Goal: Obtain resource: Obtain resource

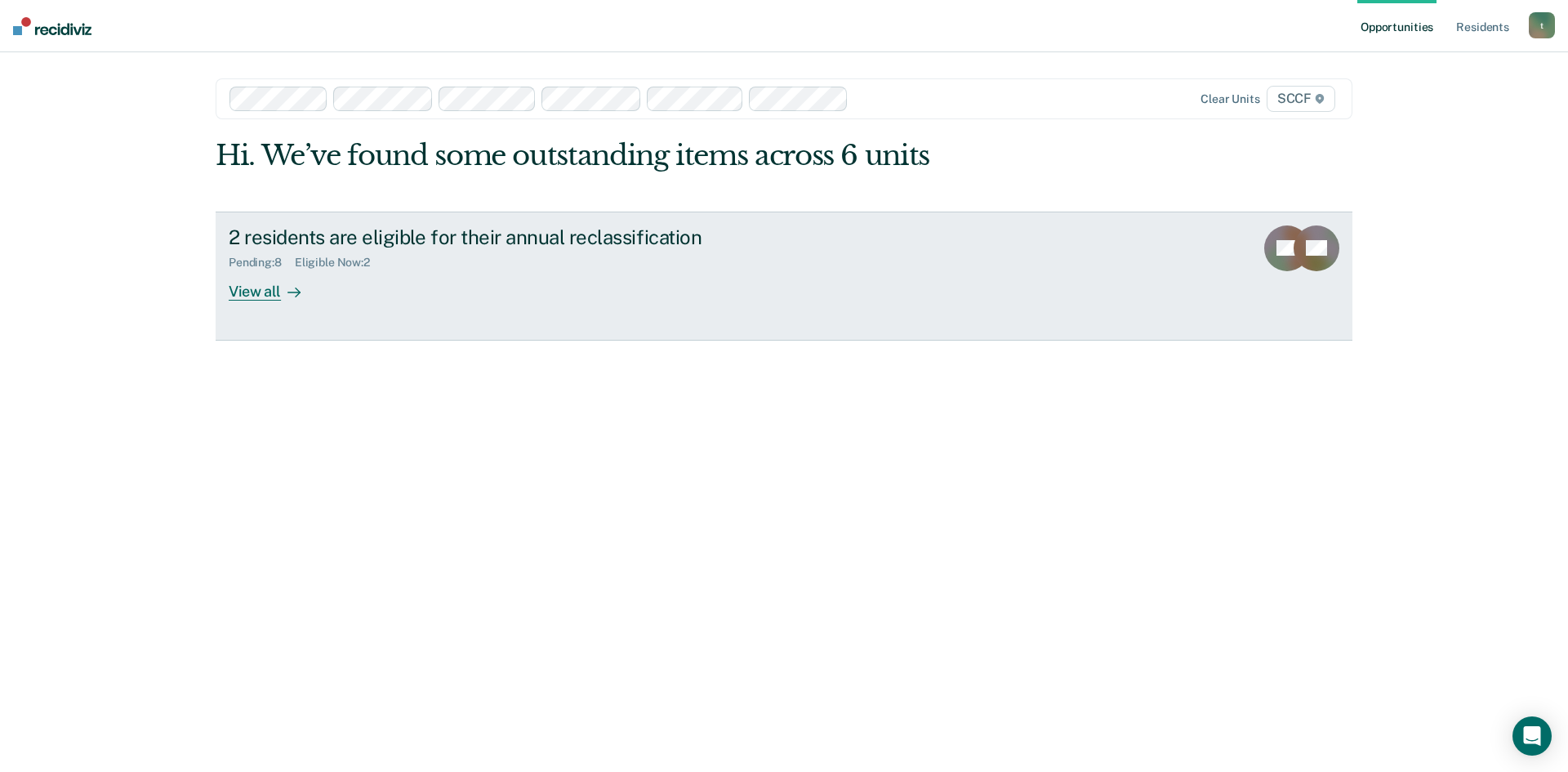
click at [267, 292] on div "View all" at bounding box center [275, 284] width 91 height 32
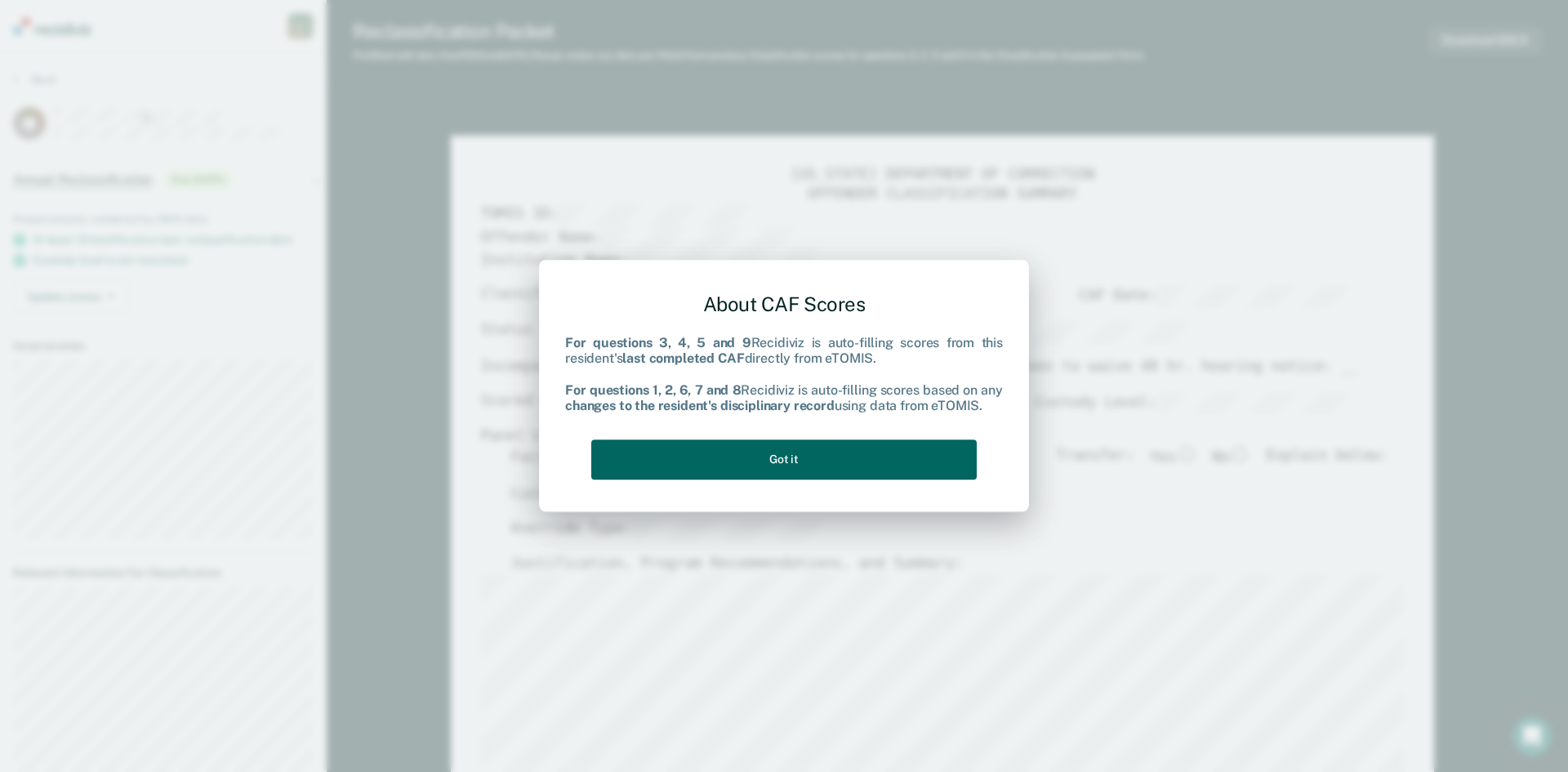
click at [777, 461] on button "Got it" at bounding box center [784, 459] width 386 height 40
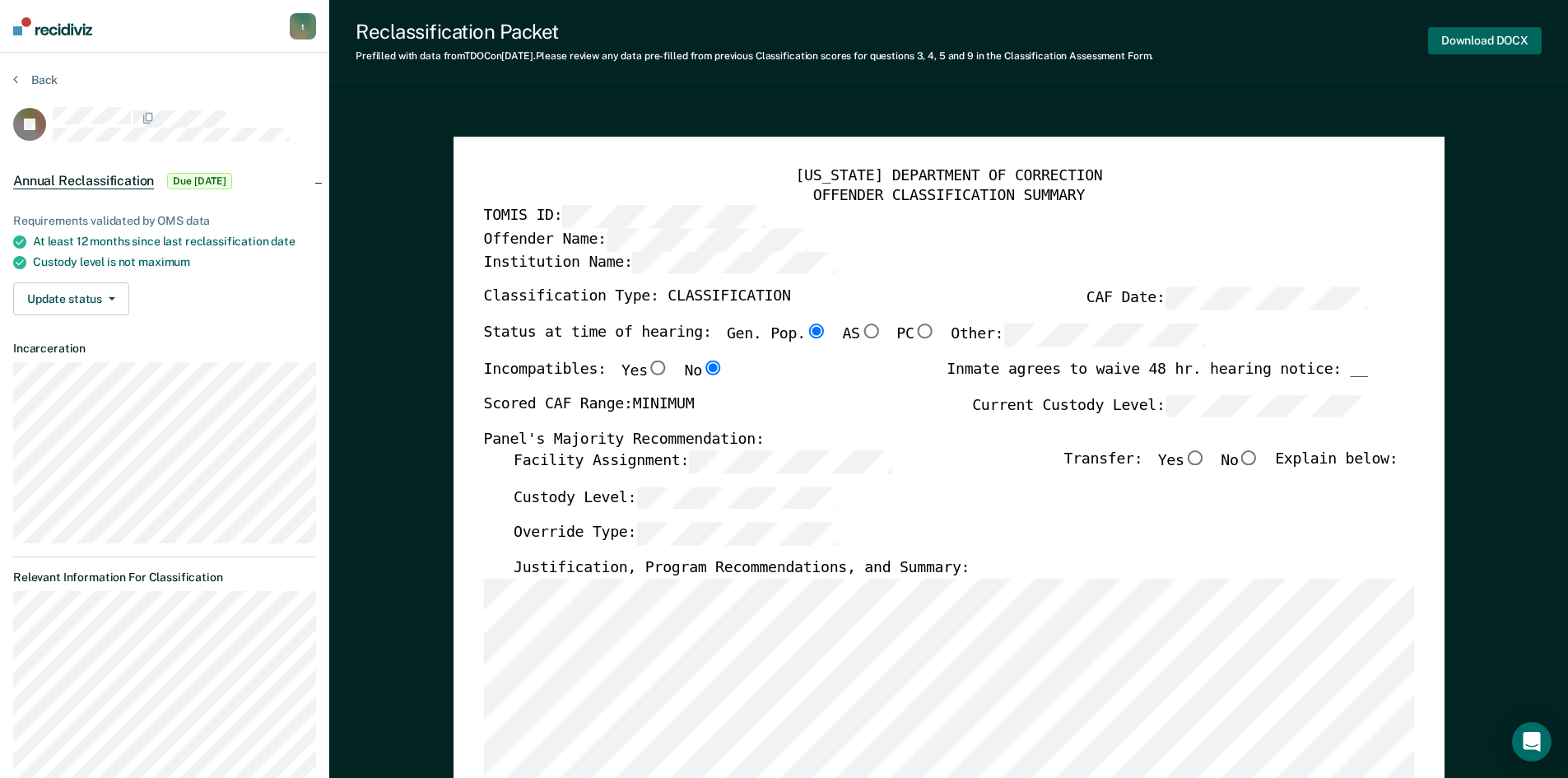
click at [1488, 38] on button "Download DOCX" at bounding box center [1484, 41] width 114 height 27
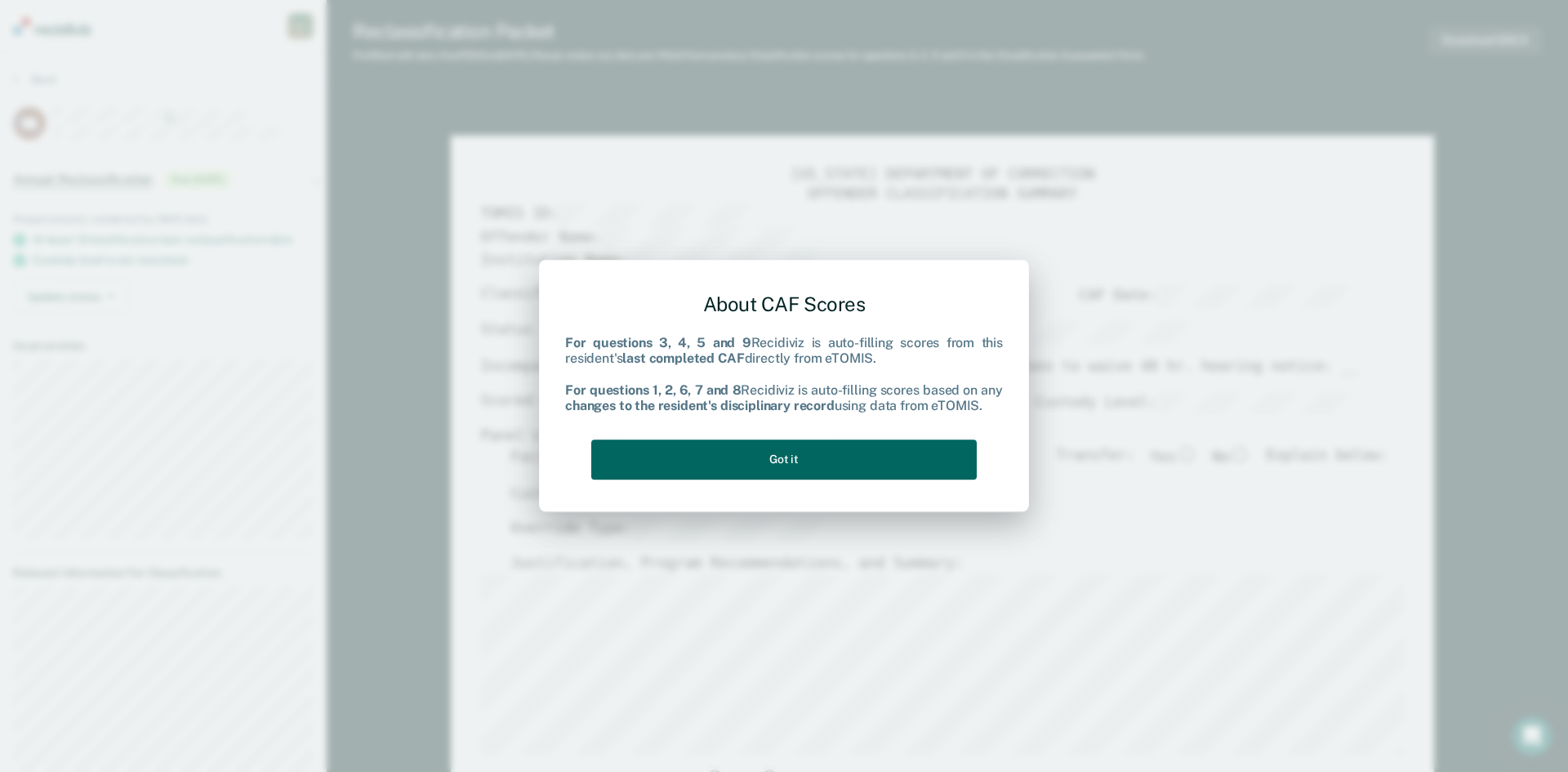
click at [781, 450] on button "Got it" at bounding box center [784, 459] width 386 height 40
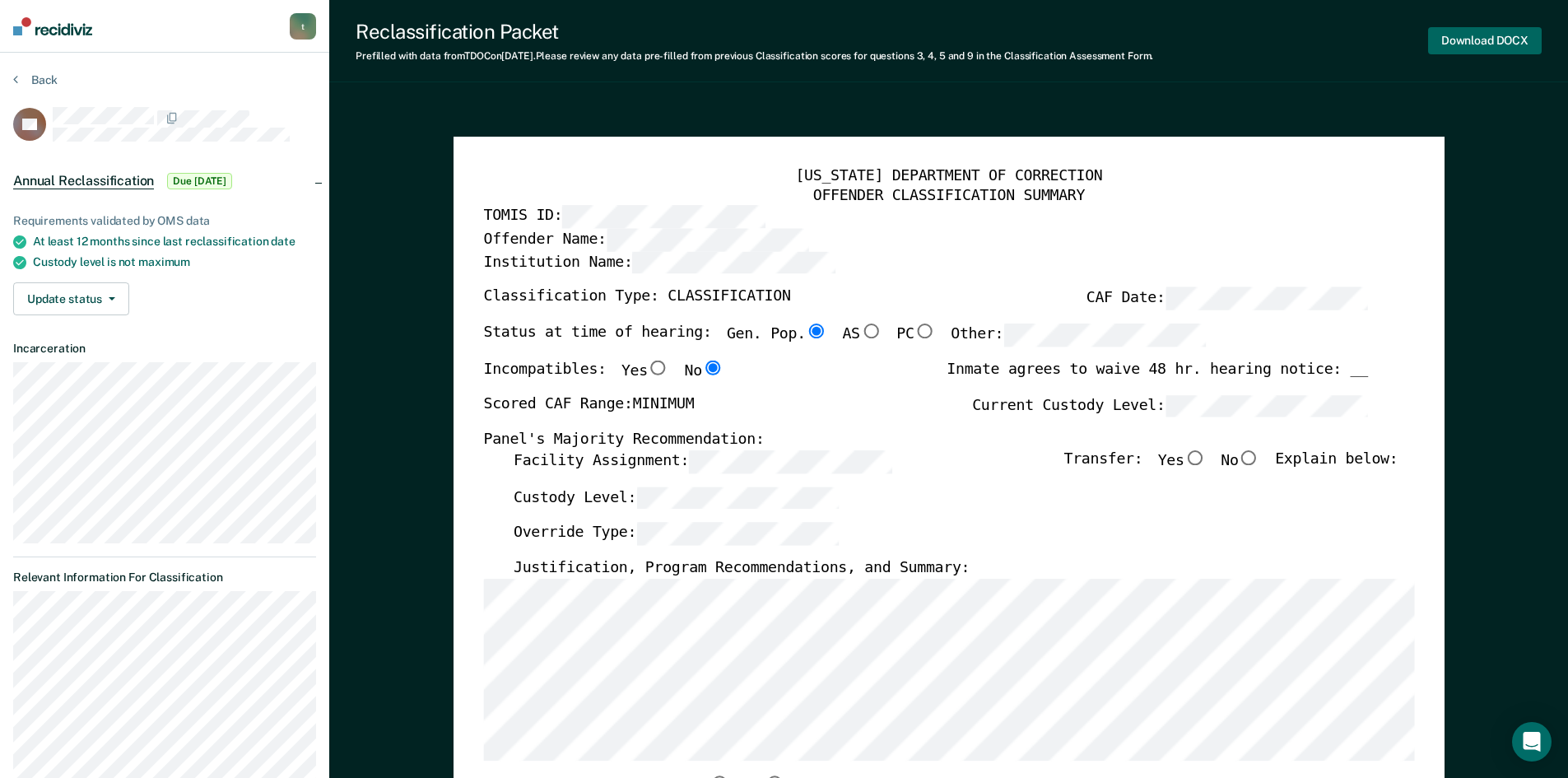
click at [1465, 47] on button "Download DOCX" at bounding box center [1484, 41] width 114 height 27
type textarea "x"
